Goal: Check status

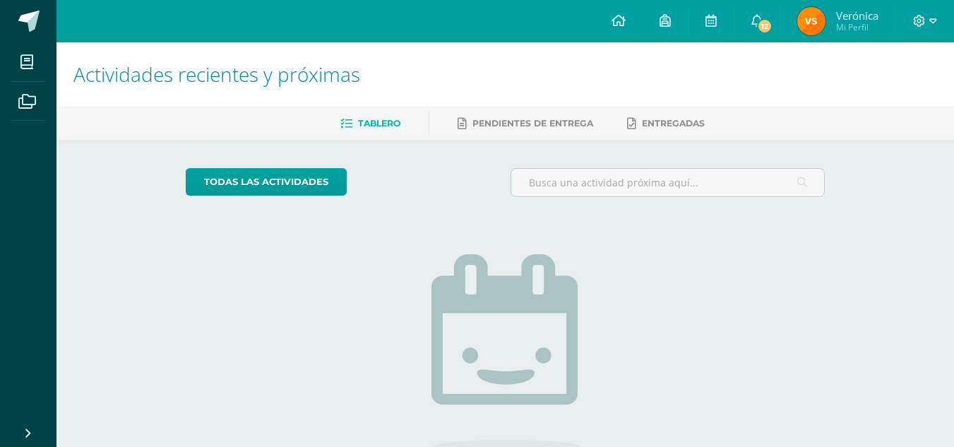
click at [812, 16] on img at bounding box center [811, 21] width 28 height 28
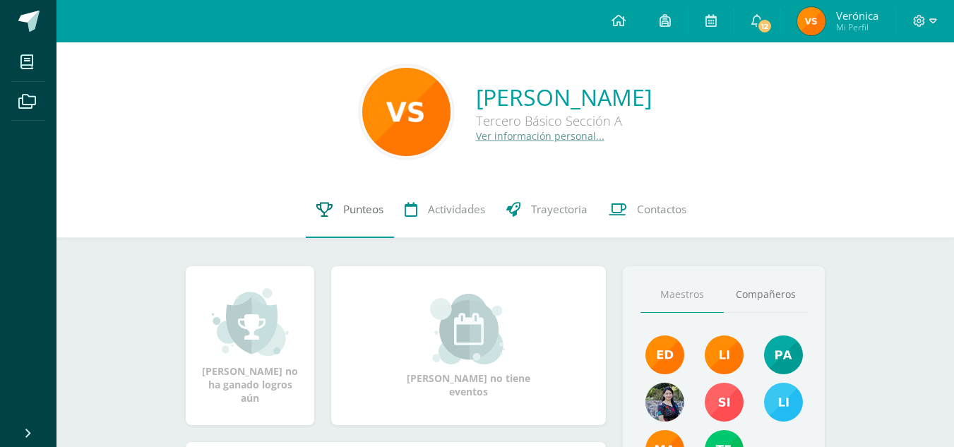
click at [392, 208] on link "Punteos" at bounding box center [350, 209] width 88 height 56
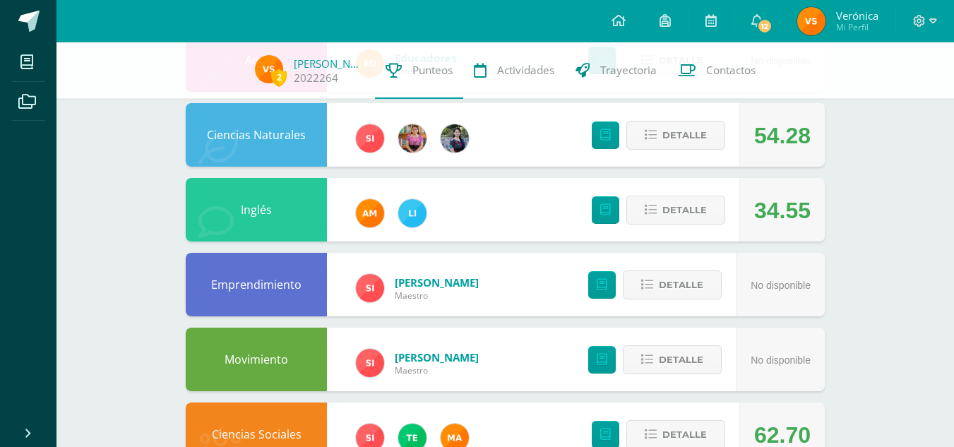
scroll to position [419, 0]
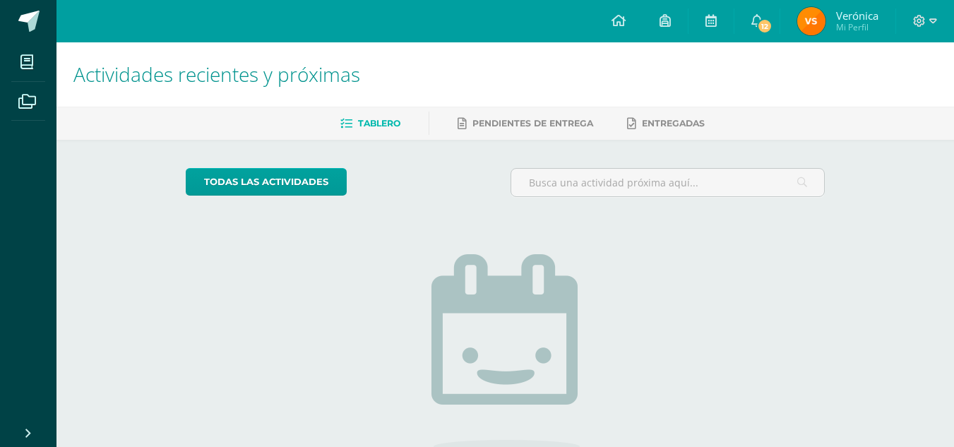
click at [814, 16] on img at bounding box center [811, 21] width 28 height 28
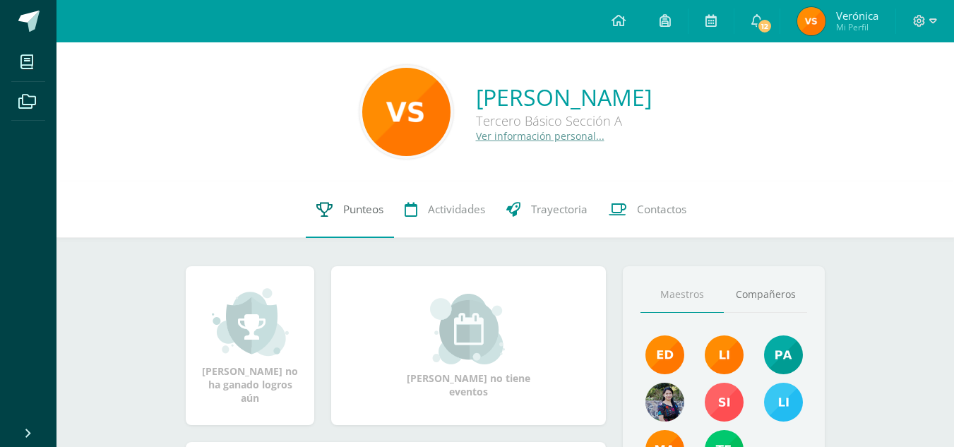
click at [343, 213] on span "Punteos" at bounding box center [363, 209] width 40 height 15
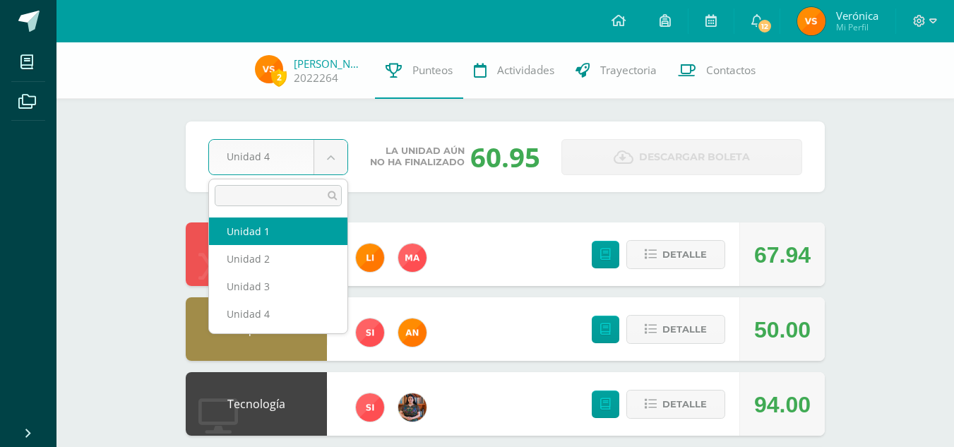
select select "Unidad 1"
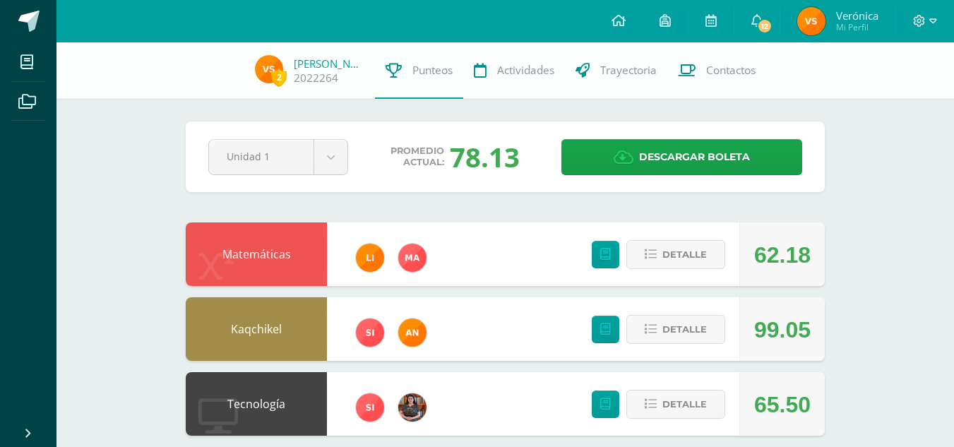
click at [260, 191] on div "Pendiente Unidad 1 Unidad 1 Unidad 2 Unidad 3 Unidad 4 Promedio actual: 78.13 D…" at bounding box center [505, 156] width 639 height 71
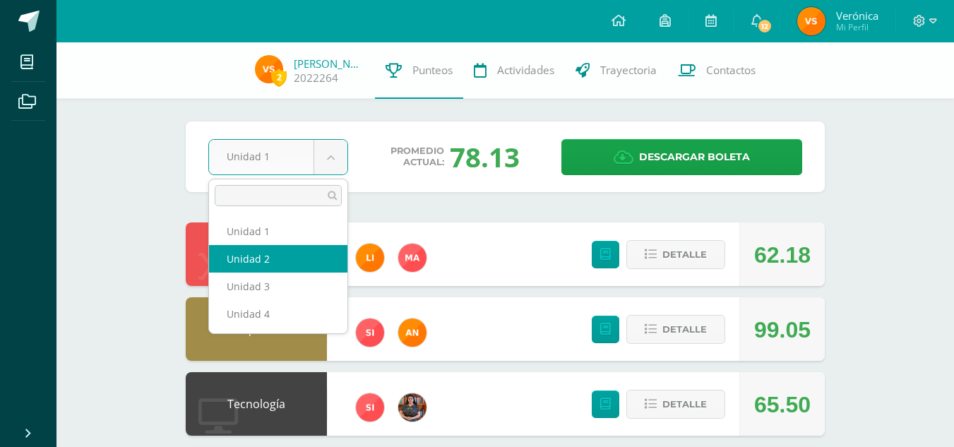
select select "Unidad 2"
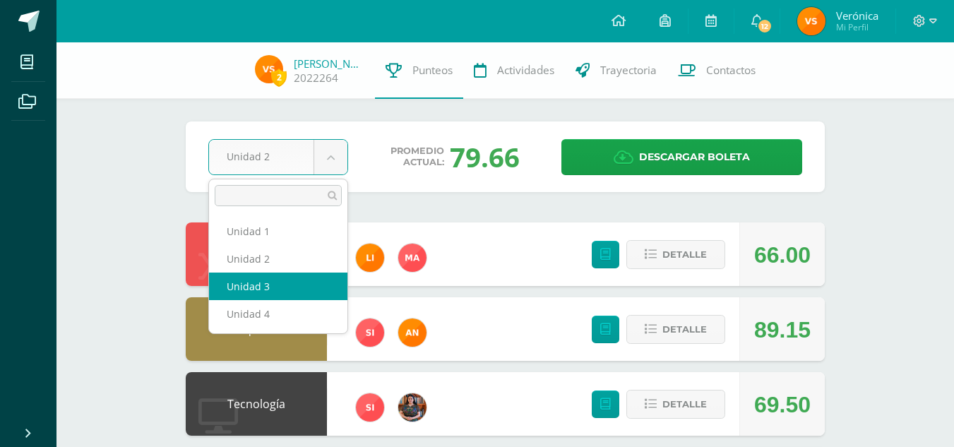
select select "Unidad 3"
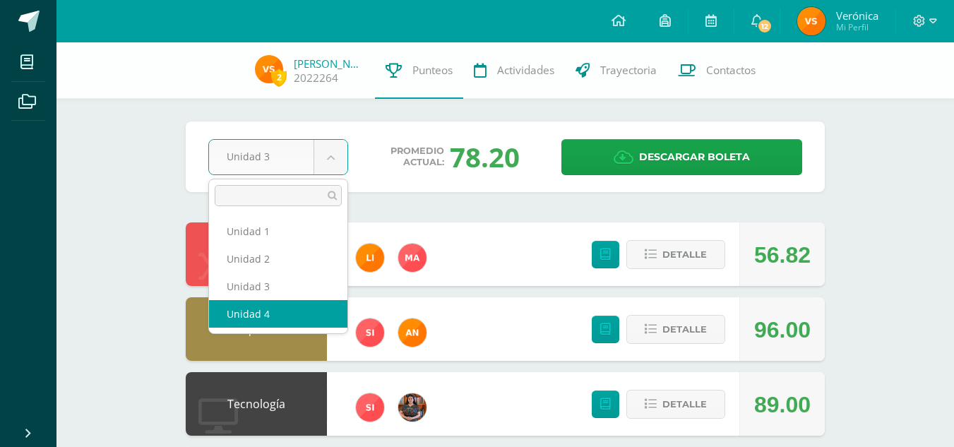
select select "Unidad 4"
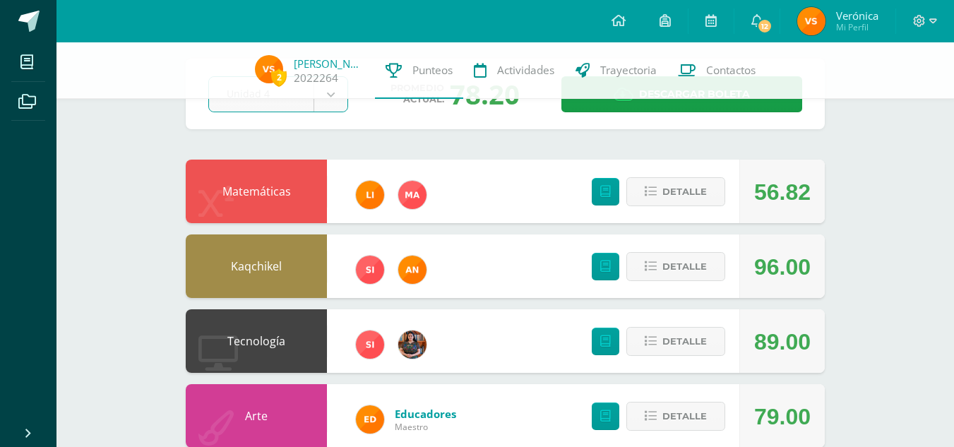
scroll to position [64, 0]
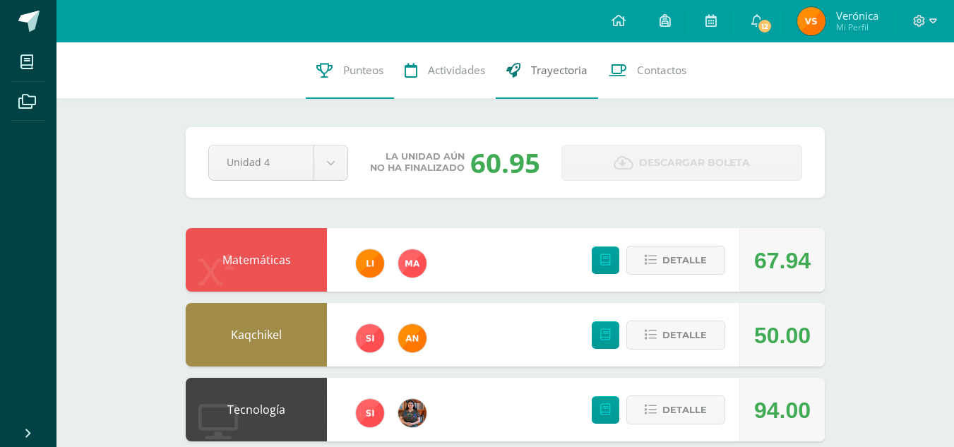
click at [558, 64] on span "Trayectoria" at bounding box center [559, 70] width 56 height 15
